Goal: Transaction & Acquisition: Purchase product/service

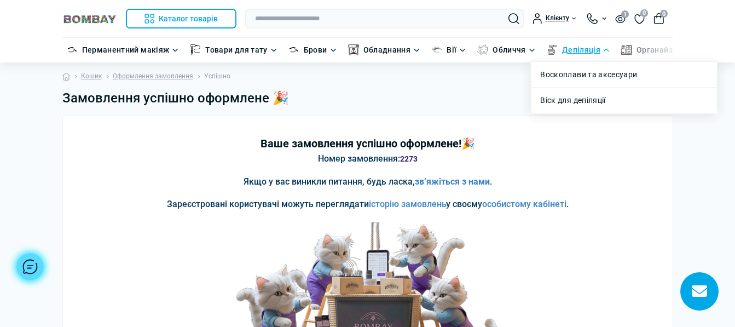
click at [589, 51] on link "Депіляція" at bounding box center [581, 50] width 38 height 12
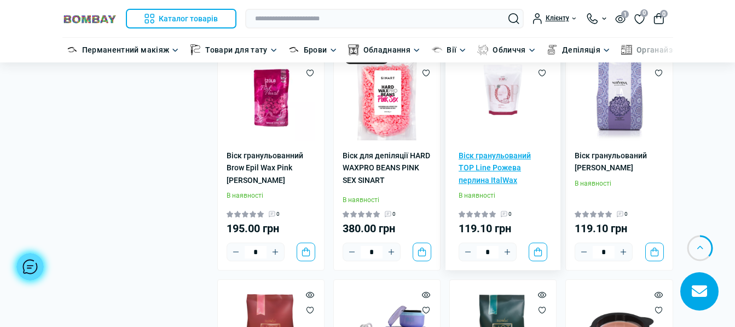
scroll to position [930, 0]
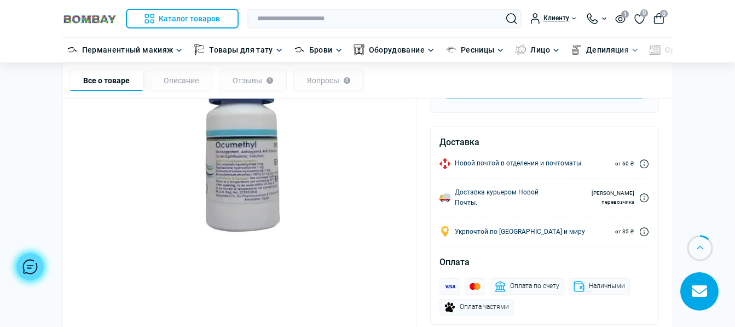
scroll to position [273, 0]
